Goal: Task Accomplishment & Management: Use online tool/utility

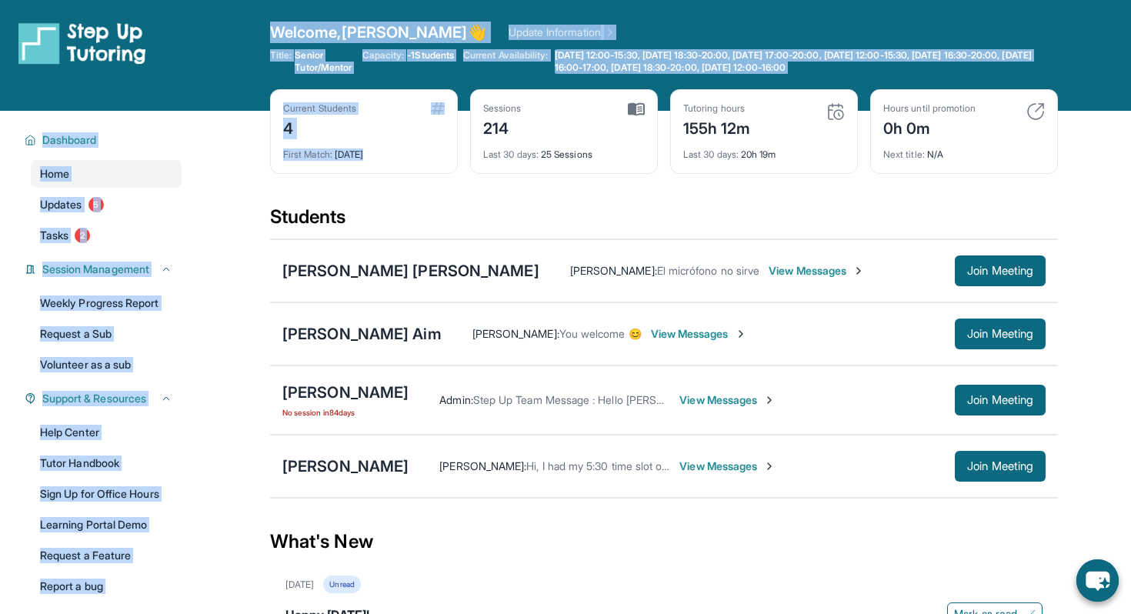
drag, startPoint x: 269, startPoint y: 28, endPoint x: 578, endPoint y: 96, distance: 315.7
click at [578, 96] on div "Open sidebar Welcome, [PERSON_NAME] 👋 Update Information Title: Senior Tutor/Me…" at bounding box center [565, 505] width 1131 height 1011
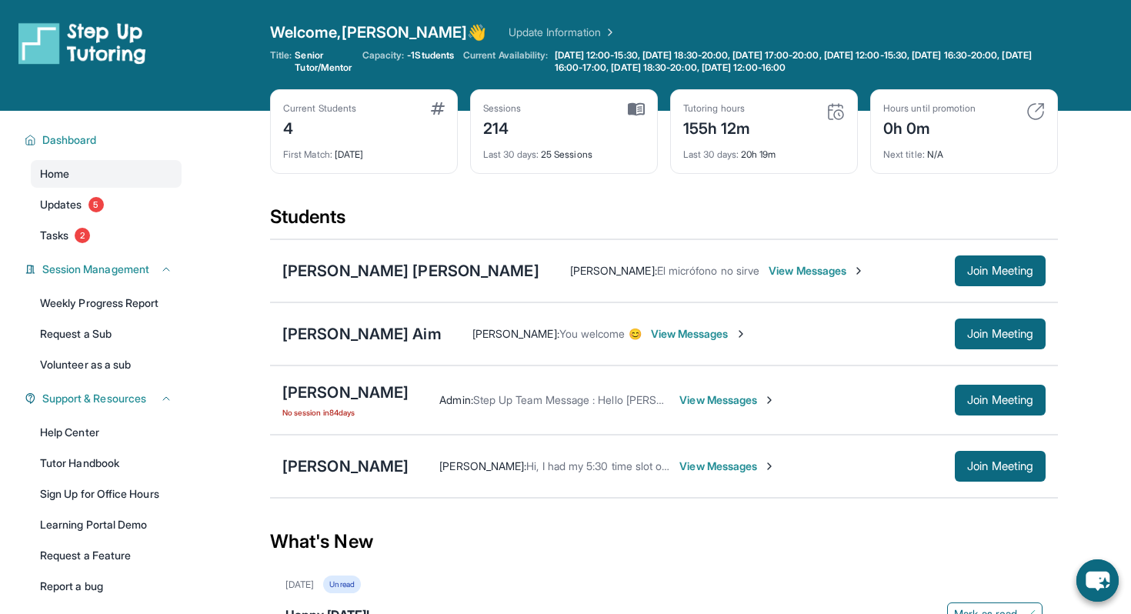
click at [591, 189] on div "Current Students 4 First Match : [DATE] Sessions 214 Last 30 days : 25 Sessions…" at bounding box center [664, 146] width 788 height 115
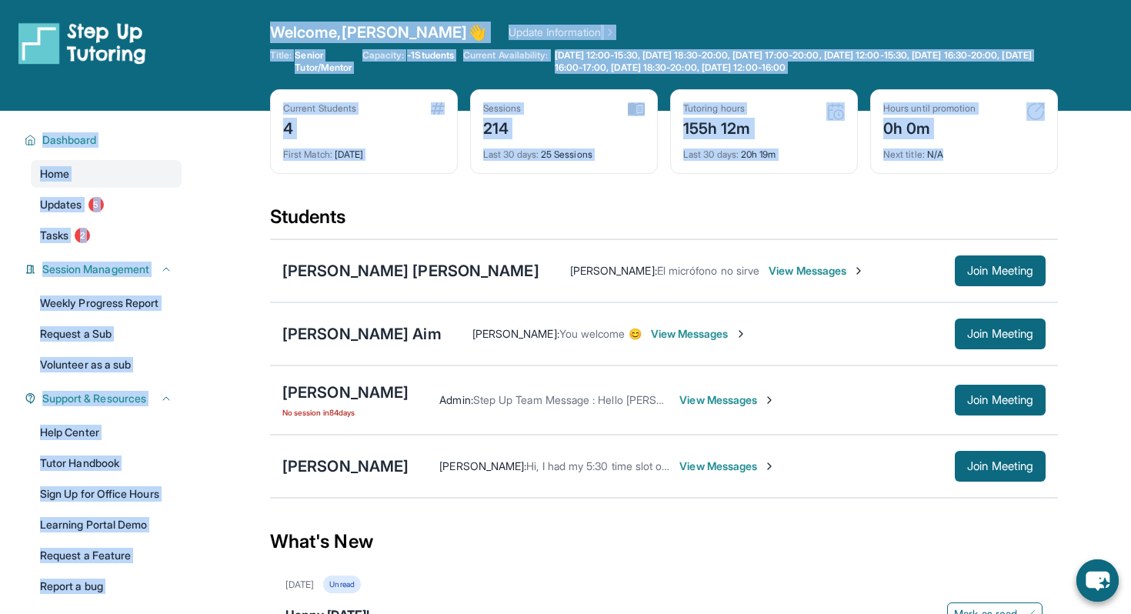
drag, startPoint x: 271, startPoint y: 31, endPoint x: 950, endPoint y: 158, distance: 690.1
click at [950, 158] on div "Open sidebar Welcome, [PERSON_NAME] 👋 Update Information Title: Senior Tutor/Me…" at bounding box center [565, 505] width 1131 height 1011
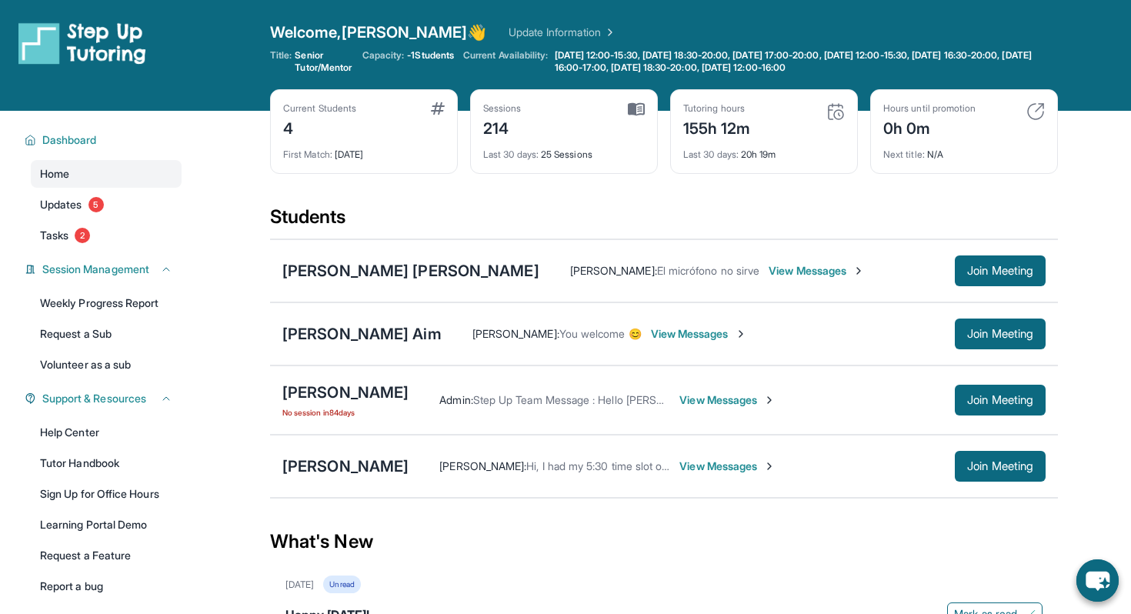
click at [724, 192] on div "Current Students 4 First Match : [DATE] Sessions 214 Last 30 days : 25 Sessions…" at bounding box center [664, 146] width 788 height 115
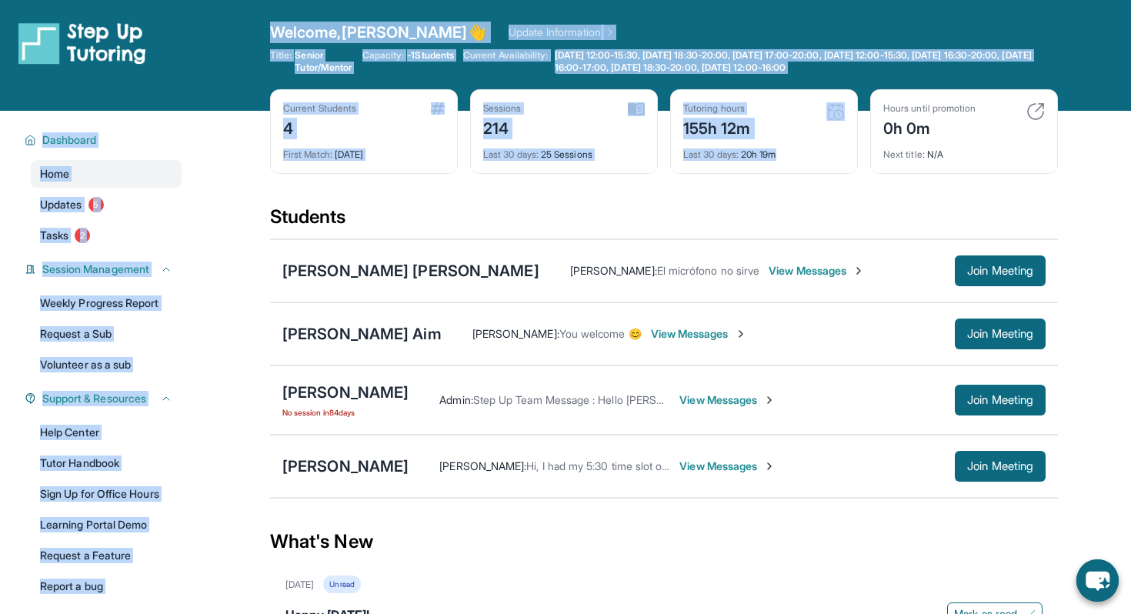
drag, startPoint x: 272, startPoint y: 31, endPoint x: 814, endPoint y: 161, distance: 556.8
click at [814, 161] on div "Open sidebar Welcome, [PERSON_NAME] 👋 Update Information Title: Senior Tutor/Me…" at bounding box center [565, 505] width 1131 height 1011
click at [836, 167] on div "Tutoring hours 155h 12m Last 30 days : 20h 19m" at bounding box center [764, 131] width 188 height 85
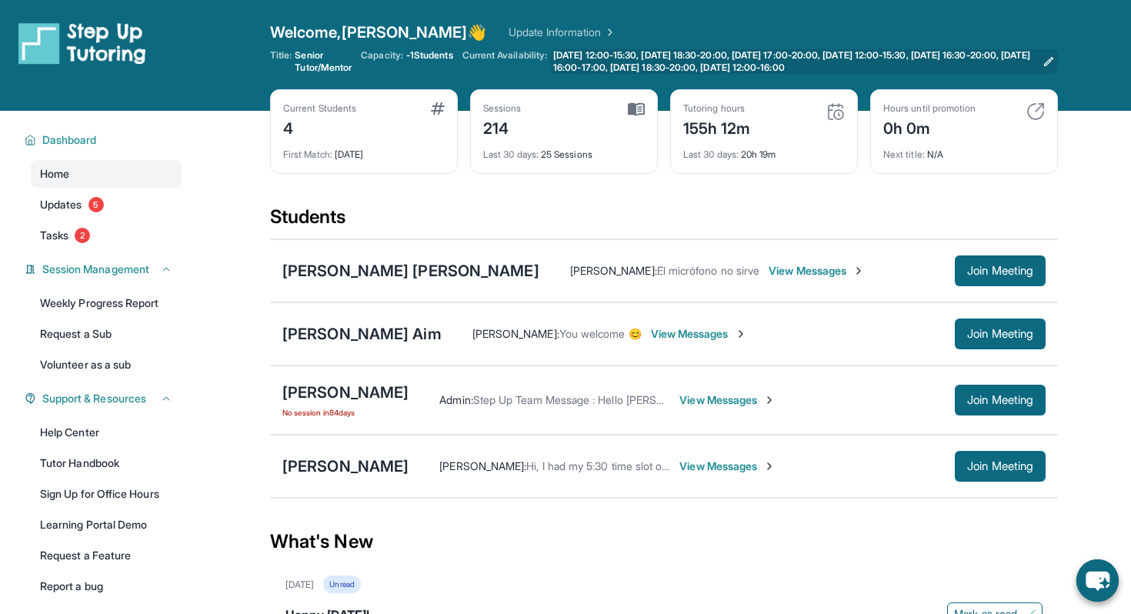
click at [958, 68] on span "[DATE] 12:00-15:30, [DATE] 18:30-20:00, [DATE] 17:00-20:00, [DATE] 12:00-15:30,…" at bounding box center [794, 61] width 483 height 25
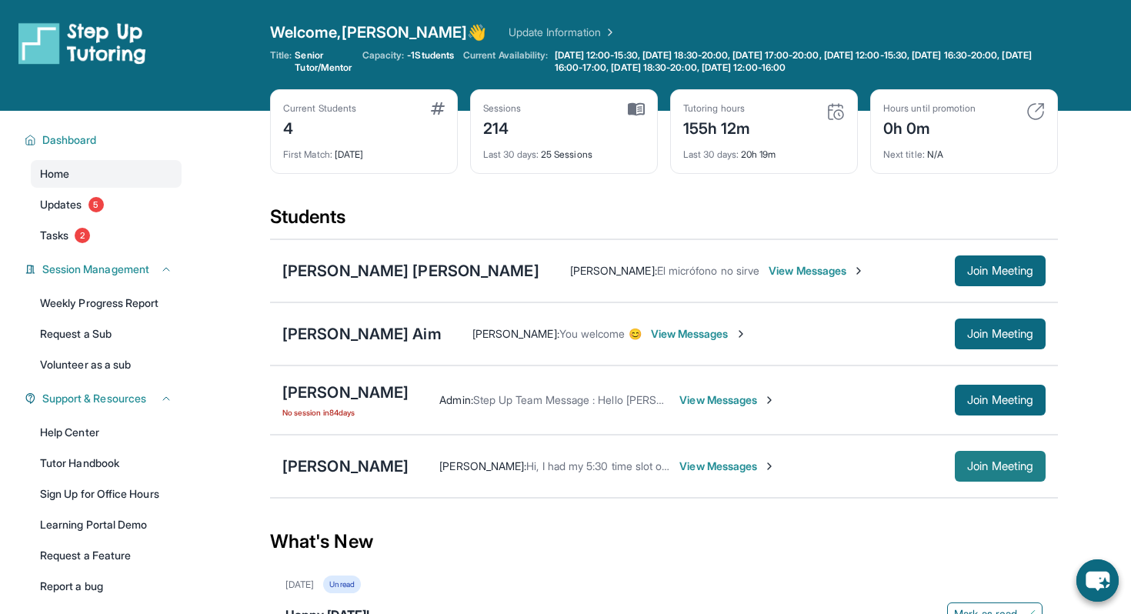
click at [995, 468] on span "Join Meeting" at bounding box center [1000, 465] width 66 height 9
click at [991, 471] on span "Join Meeting" at bounding box center [1000, 465] width 66 height 9
